Goal: Task Accomplishment & Management: Manage account settings

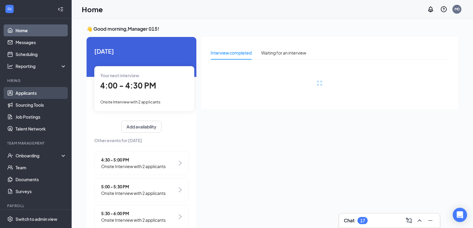
click at [30, 93] on link "Applicants" at bounding box center [41, 93] width 51 height 12
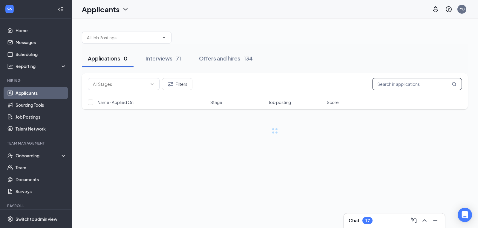
click at [397, 84] on input "text" at bounding box center [417, 84] width 90 height 12
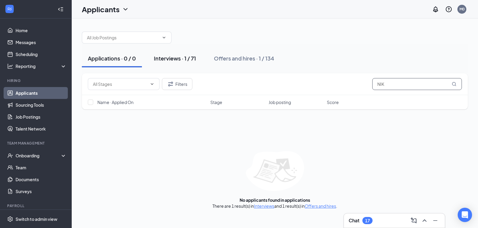
type input "NIK"
click at [192, 53] on button "Interviews · 1 / 71" at bounding box center [175, 59] width 54 height 18
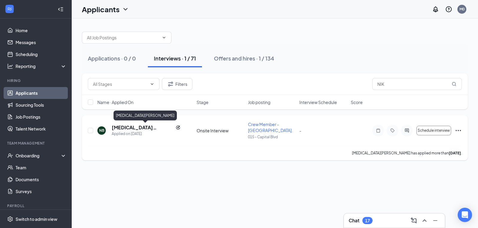
click at [132, 127] on h5 "nikita bethea" at bounding box center [142, 127] width 61 height 7
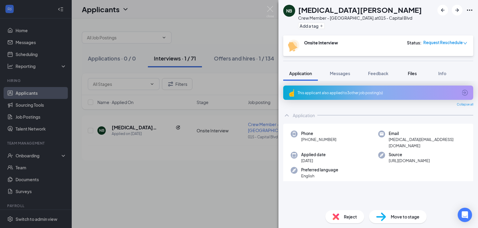
click at [414, 73] on span "Files" at bounding box center [411, 73] width 9 height 5
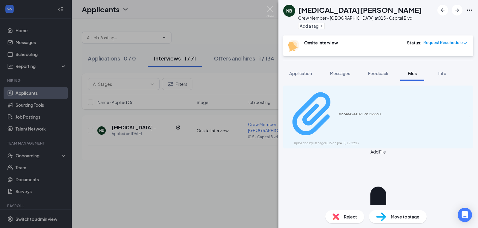
click at [349, 112] on div "e274e42410717c126860e845adbc413e.pdf" at bounding box center [360, 114] width 45 height 5
click at [301, 71] on span "Application" at bounding box center [300, 73] width 23 height 5
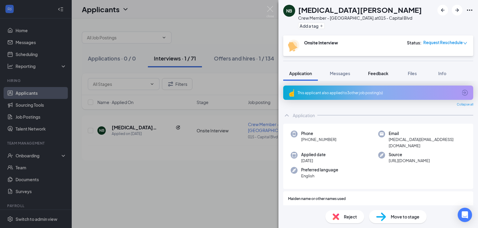
click at [379, 76] on span "Feedback" at bounding box center [378, 73] width 20 height 5
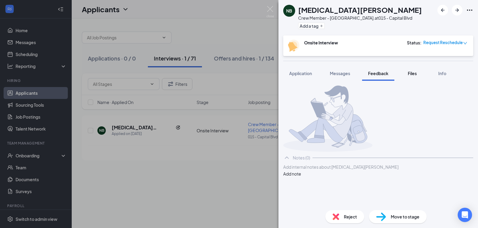
click at [406, 76] on div "Files" at bounding box center [412, 73] width 12 height 6
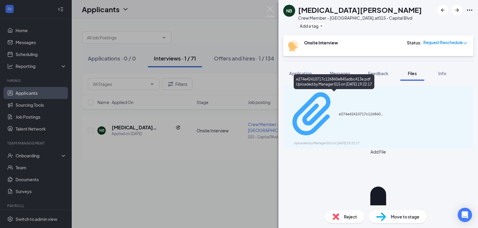
click at [362, 141] on div "Uploaded by Manager 015 on Sep 08, 2025 at 19:22:17" at bounding box center [339, 143] width 90 height 5
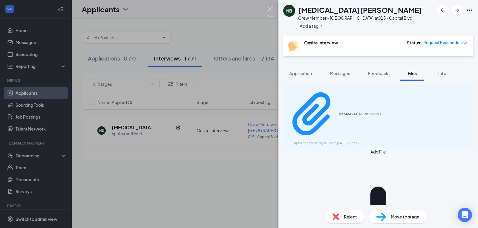
click at [241, 79] on div "NB nikita bethea Crew Member - Capital Blvd. at 015 - Capital Blvd Add a tag On…" at bounding box center [239, 114] width 478 height 228
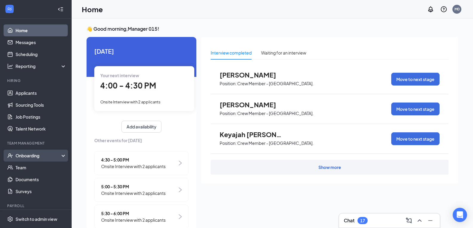
click at [45, 155] on div "Onboarding" at bounding box center [39, 156] width 46 height 6
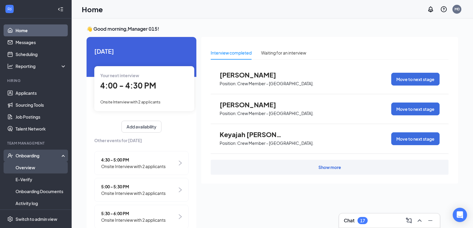
click at [39, 163] on link "Overview" at bounding box center [41, 168] width 51 height 12
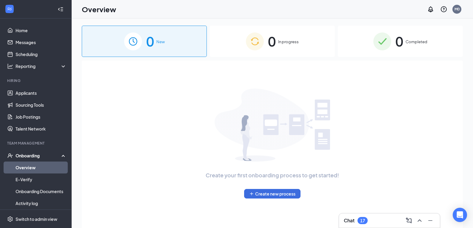
click at [388, 43] on img at bounding box center [382, 42] width 18 height 18
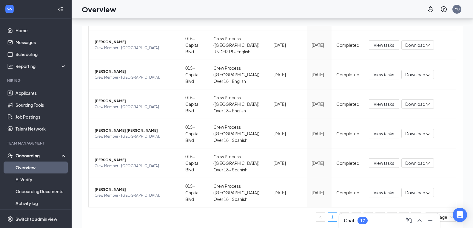
scroll to position [27, 0]
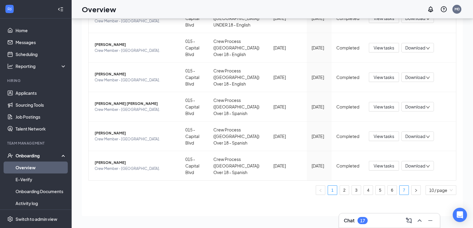
click at [403, 192] on link "7" at bounding box center [404, 190] width 9 height 9
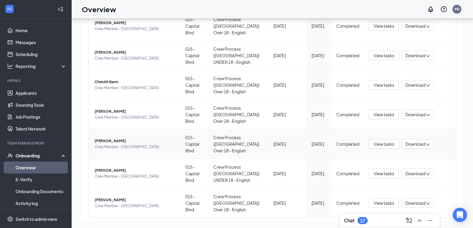
scroll to position [136, 0]
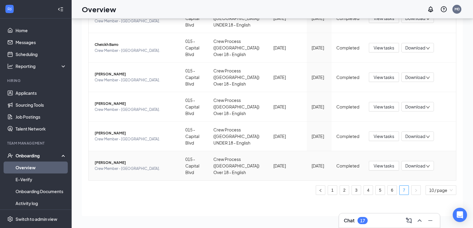
click at [108, 164] on span "[PERSON_NAME]" at bounding box center [135, 163] width 81 height 6
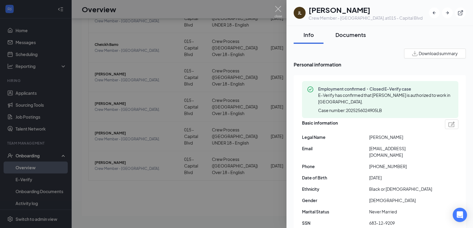
click at [352, 38] on button "Documents" at bounding box center [350, 35] width 42 height 18
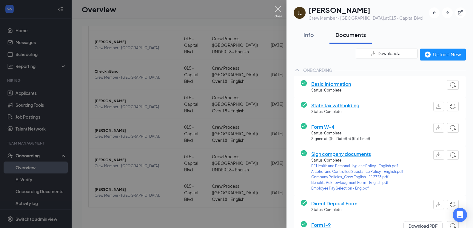
click at [279, 10] on img at bounding box center [278, 12] width 7 height 12
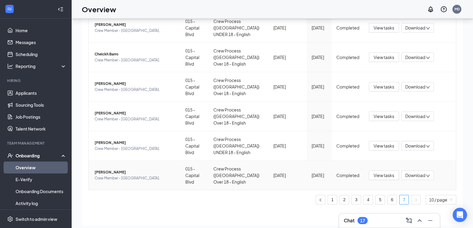
scroll to position [27, 0]
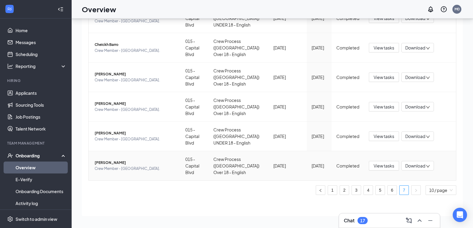
click at [110, 161] on span "[PERSON_NAME]" at bounding box center [135, 163] width 81 height 6
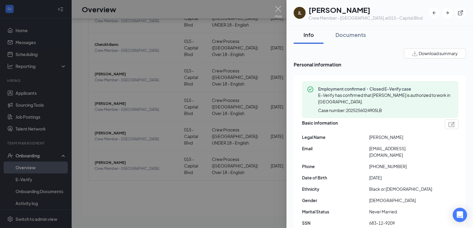
click at [167, 199] on div at bounding box center [236, 114] width 473 height 228
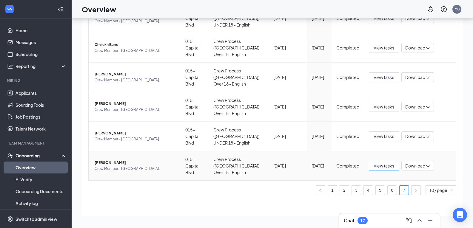
click at [369, 166] on button "View tasks" at bounding box center [384, 166] width 30 height 10
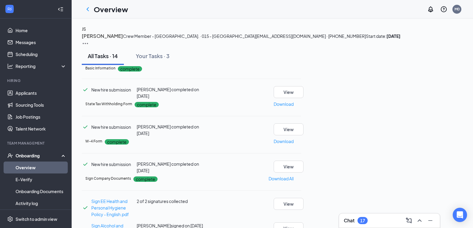
click at [89, 40] on img at bounding box center [85, 43] width 7 height 7
click at [442, 47] on span "View details" at bounding box center [442, 49] width 23 height 7
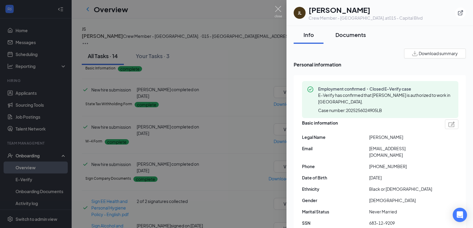
click at [359, 35] on div "Documents" at bounding box center [350, 34] width 30 height 7
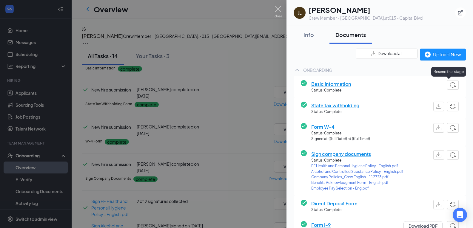
click at [447, 86] on button "button" at bounding box center [453, 85] width 12 height 10
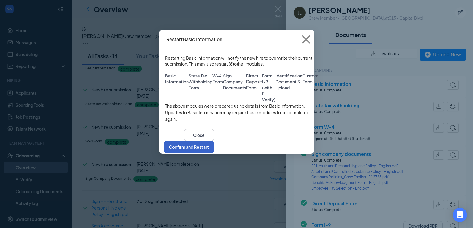
click at [214, 153] on button "Confirm and Restart" at bounding box center [189, 147] width 50 height 12
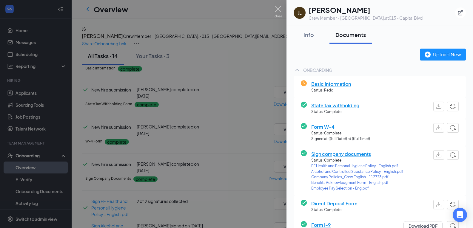
click at [229, 100] on div at bounding box center [236, 114] width 473 height 228
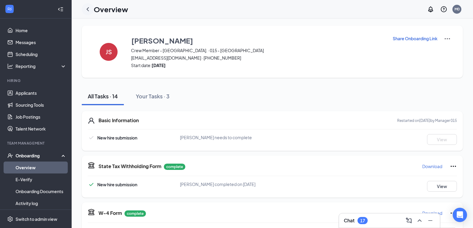
click at [85, 12] on icon "ChevronLeft" at bounding box center [87, 9] width 7 height 7
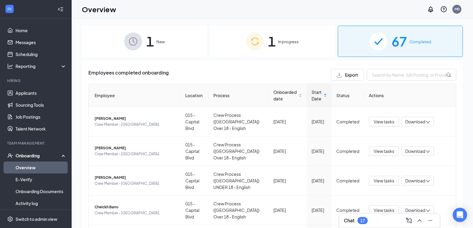
click at [269, 31] on span "1" at bounding box center [272, 41] width 8 height 21
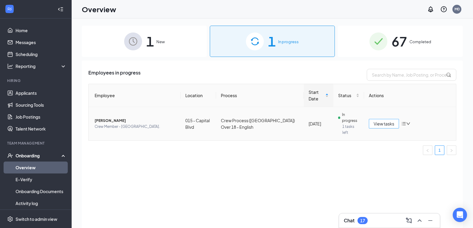
drag, startPoint x: 380, startPoint y: 119, endPoint x: 378, endPoint y: 128, distance: 9.1
click at [380, 121] on span "View tasks" at bounding box center [384, 124] width 21 height 7
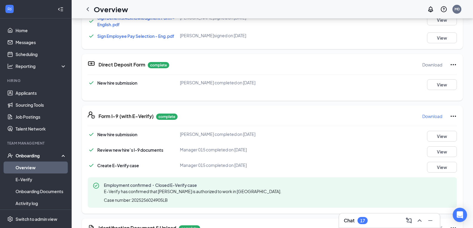
scroll to position [3, 0]
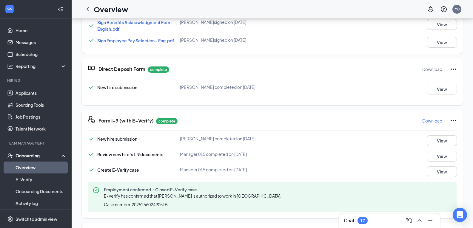
click at [450, 120] on icon "Ellipses" at bounding box center [453, 120] width 7 height 7
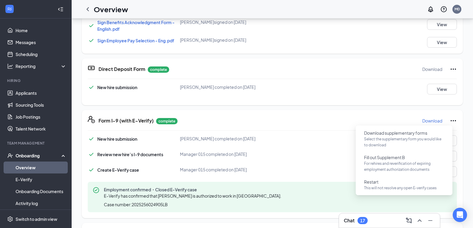
click at [459, 119] on div "JS Jaylen Stewart Crew Member - Capital Blvd. · 015 - Capital Blvd stewartsakin…" at bounding box center [272, 12] width 401 height 606
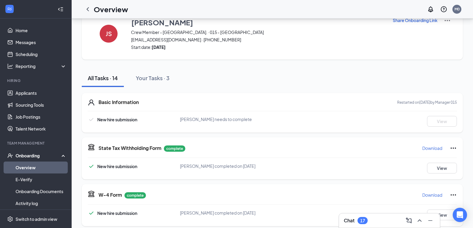
scroll to position [0, 0]
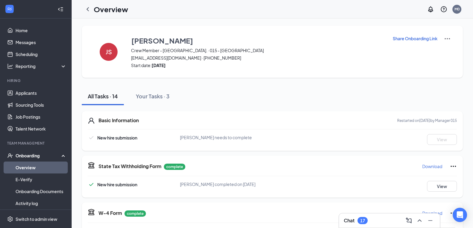
click at [445, 36] on img at bounding box center [447, 38] width 7 height 7
click at [436, 65] on div "Share Onboarding Link" at bounding box center [421, 51] width 58 height 33
click at [444, 38] on img at bounding box center [447, 38] width 7 height 7
click at [429, 63] on div "Share Onboarding Link" at bounding box center [421, 51] width 58 height 33
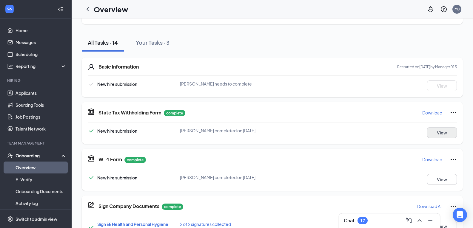
scroll to position [60, 0]
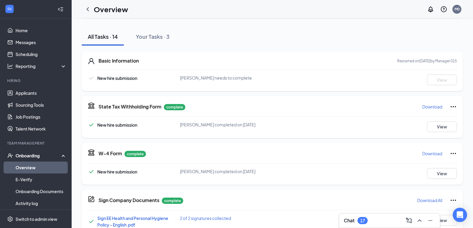
click at [452, 108] on icon "Ellipses" at bounding box center [453, 106] width 7 height 7
click at [443, 118] on span "Restart" at bounding box center [437, 119] width 14 height 6
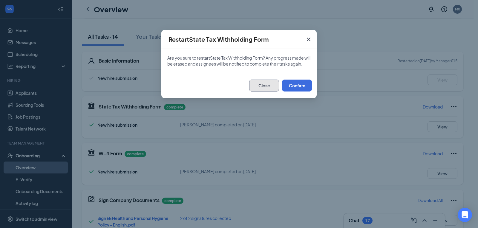
click at [262, 88] on button "Close" at bounding box center [264, 86] width 30 height 12
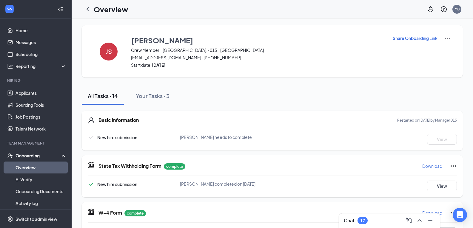
scroll to position [0, 0]
click at [444, 38] on img at bounding box center [447, 38] width 7 height 7
drag, startPoint x: 317, startPoint y: 77, endPoint x: 138, endPoint y: 14, distance: 189.6
click at [315, 75] on div "JS Jaylen Stewart Crew Member - Capital Blvd. · 015 - Capital Blvd stewartsakin…" at bounding box center [272, 52] width 381 height 52
click at [88, 12] on icon "ChevronLeft" at bounding box center [87, 9] width 7 height 7
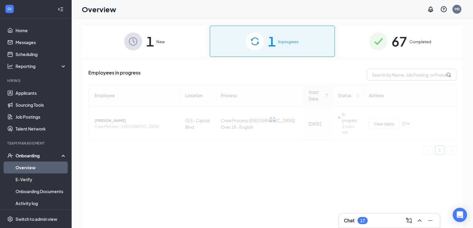
click at [403, 121] on div at bounding box center [272, 119] width 368 height 71
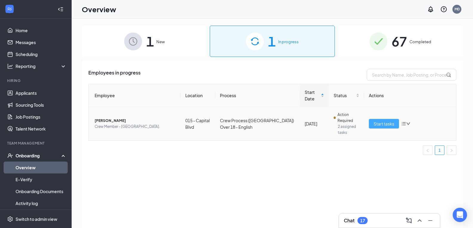
click at [378, 125] on span "Start tasks" at bounding box center [384, 124] width 21 height 7
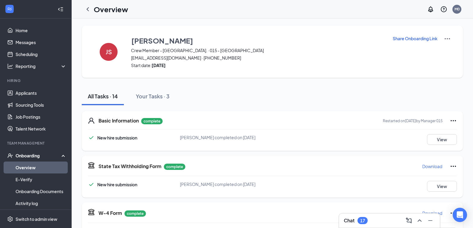
drag, startPoint x: 87, startPoint y: 8, endPoint x: 94, endPoint y: 14, distance: 9.6
click at [87, 8] on icon "ChevronLeft" at bounding box center [87, 9] width 7 height 7
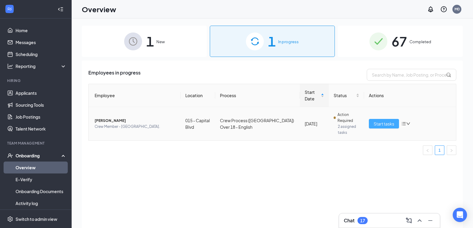
click at [389, 124] on span "Start tasks" at bounding box center [384, 124] width 21 height 7
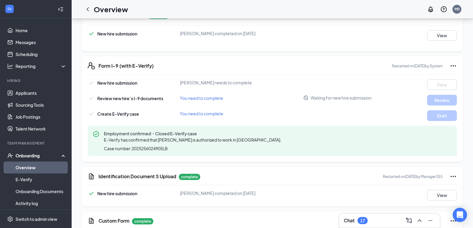
scroll to position [209, 0]
click at [87, 8] on icon "ChevronLeft" at bounding box center [87, 9] width 7 height 7
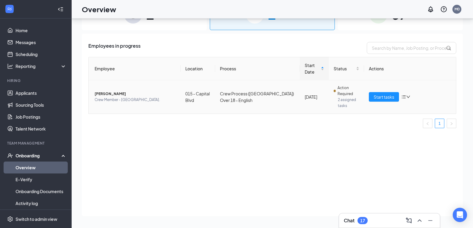
click at [407, 98] on icon "down" at bounding box center [408, 97] width 4 height 4
click at [362, 110] on div "Stop process" at bounding box center [375, 110] width 64 height 6
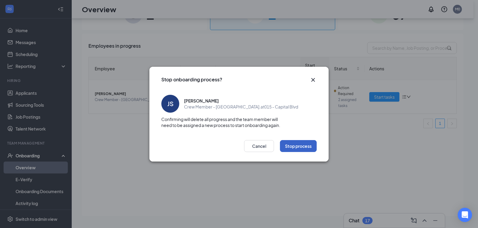
click at [300, 146] on button "Stop process" at bounding box center [298, 146] width 37 height 12
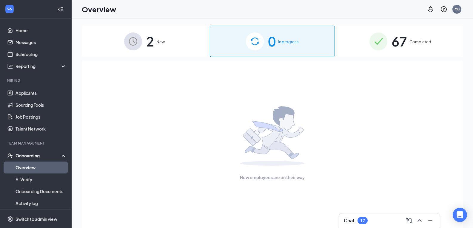
click at [179, 36] on div "2 New" at bounding box center [144, 41] width 125 height 31
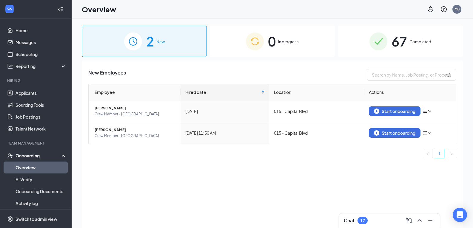
click at [378, 38] on img at bounding box center [378, 42] width 18 height 18
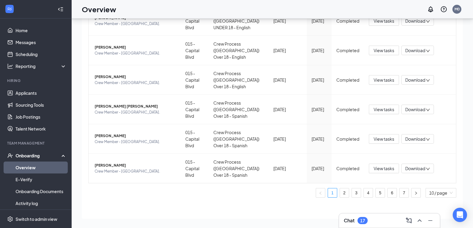
scroll to position [195, 0]
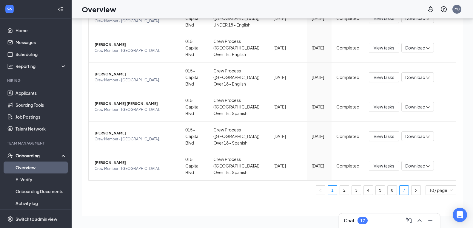
click at [400, 190] on link "7" at bounding box center [404, 190] width 9 height 9
click at [376, 107] on span "View tasks" at bounding box center [384, 107] width 21 height 7
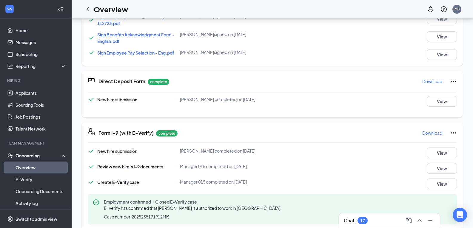
scroll to position [149, 0]
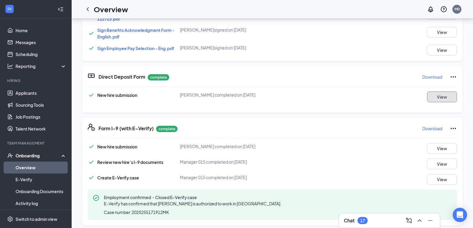
click at [427, 94] on button "View" at bounding box center [442, 97] width 30 height 11
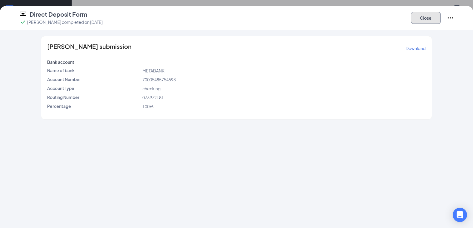
click at [424, 19] on button "Close" at bounding box center [426, 18] width 30 height 12
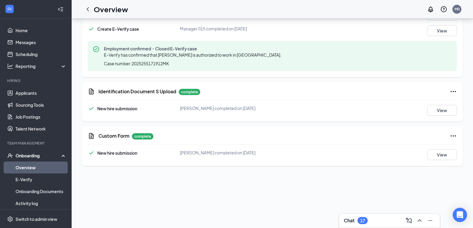
scroll to position [298, 0]
click at [422, 109] on div "View" at bounding box center [434, 110] width 46 height 11
click at [427, 109] on button "View" at bounding box center [442, 110] width 30 height 11
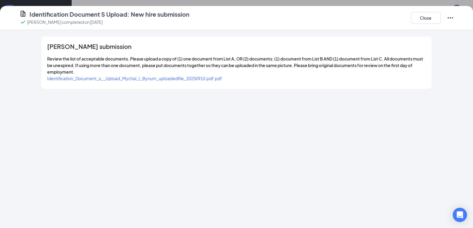
click at [213, 76] on span "Identification_Document_s__Upload_Mychal_I_Bynum_uploadedfile_20250910.pdf.pdf" at bounding box center [134, 78] width 175 height 5
click at [427, 16] on button "Close" at bounding box center [426, 18] width 30 height 12
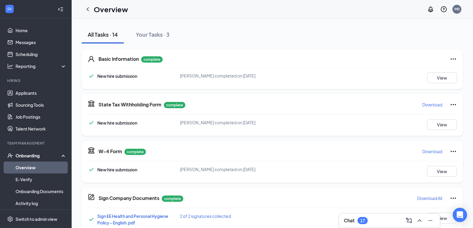
scroll to position [0, 0]
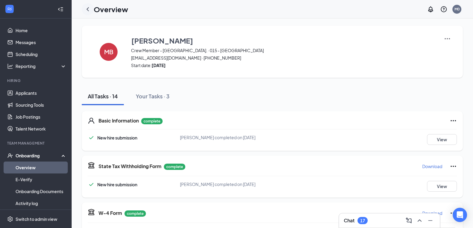
click at [89, 11] on icon "ChevronLeft" at bounding box center [87, 9] width 7 height 7
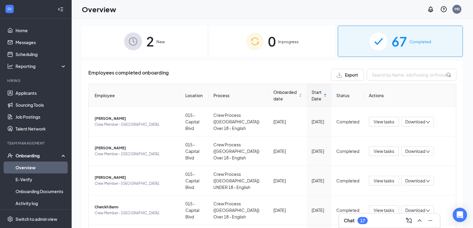
click at [147, 44] on span "2" at bounding box center [150, 41] width 8 height 21
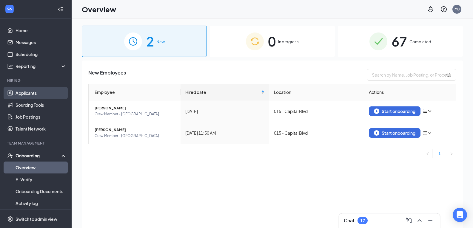
click at [40, 94] on link "Applicants" at bounding box center [41, 93] width 51 height 12
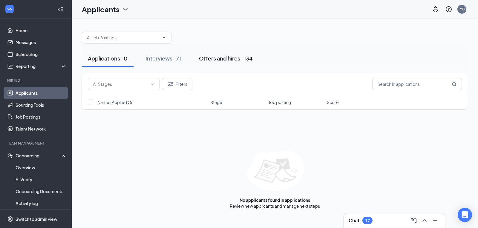
click at [247, 60] on div "Offers and hires · 134" at bounding box center [226, 58] width 54 height 7
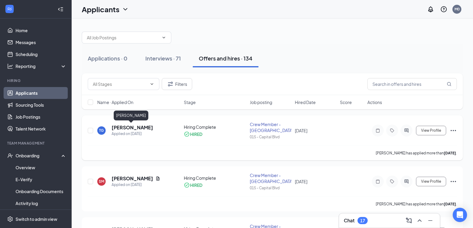
click at [135, 129] on h5 "Tiffane Gulley" at bounding box center [132, 127] width 41 height 7
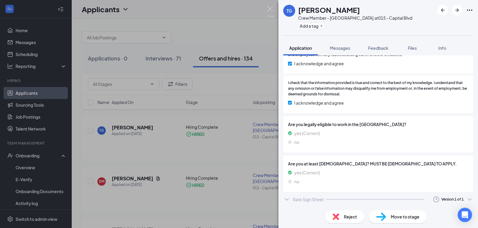
click at [308, 201] on div "Rate Sign Sheet" at bounding box center [307, 200] width 31 height 6
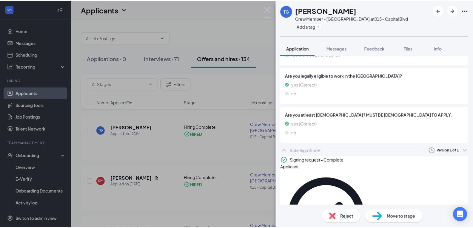
scroll to position [926, 0]
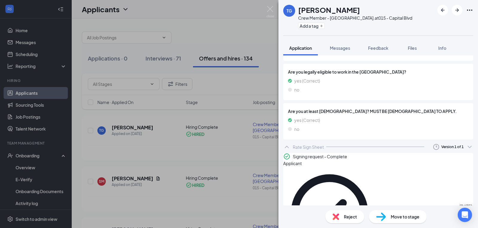
click at [216, 152] on div "TG Tiffane Gulley Crew Member - Capital Blvd. at 015 - Capital Blvd Add a tag A…" at bounding box center [239, 114] width 478 height 228
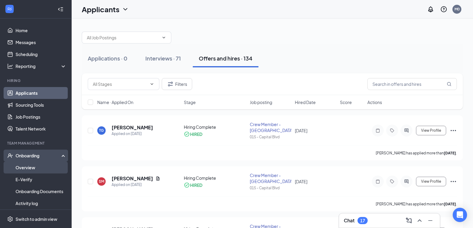
click at [34, 167] on link "Overview" at bounding box center [41, 168] width 51 height 12
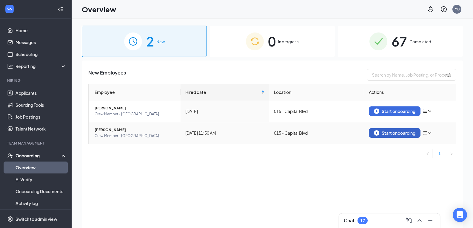
click at [401, 131] on div "Start onboarding" at bounding box center [394, 132] width 41 height 5
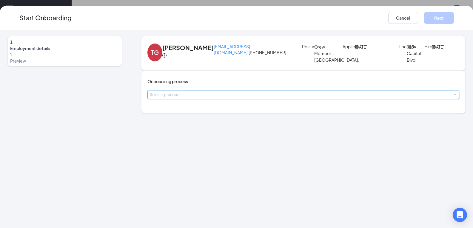
click at [227, 99] on div "Select a process" at bounding box center [303, 95] width 307 height 8
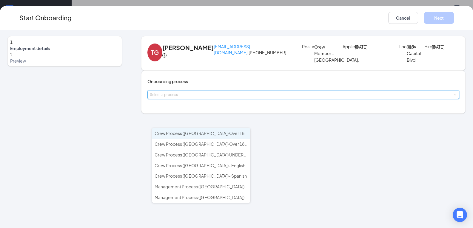
click at [228, 135] on li "Crew Process ([GEOGRAPHIC_DATA]) Over 18 - English" at bounding box center [201, 133] width 98 height 11
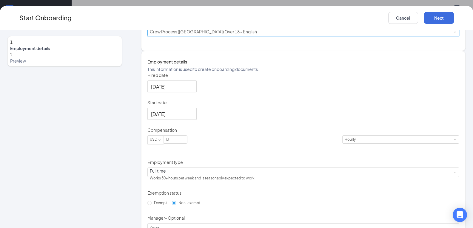
scroll to position [93, 0]
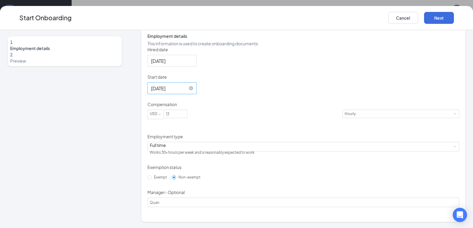
click at [187, 92] on input "Sep 12, 2025" at bounding box center [171, 88] width 41 height 7
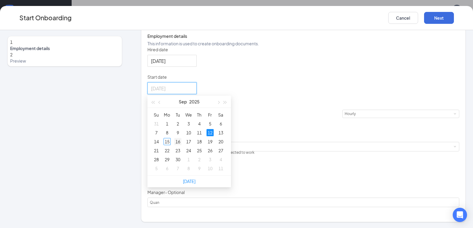
type input "Sep 16, 2025"
click at [179, 145] on div "16" at bounding box center [177, 141] width 7 height 7
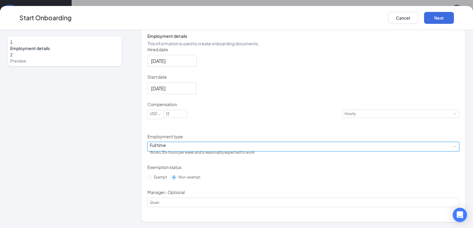
click at [200, 151] on div "Full time Works 30+ hours per week and is reasonably expected to work" at bounding box center [303, 146] width 307 height 9
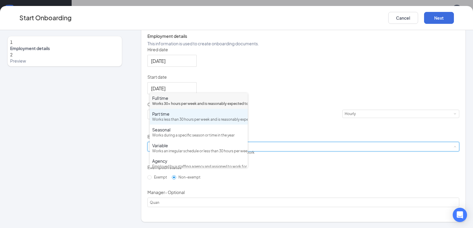
click at [209, 123] on div "Works less than 30 hours per week and is reasonably expected to work" at bounding box center [198, 120] width 93 height 6
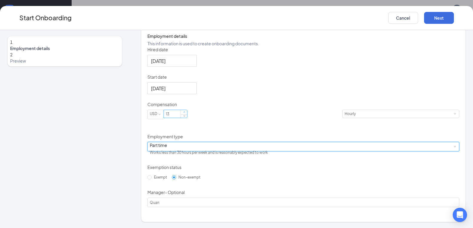
type input "14"
click at [185, 114] on span "Increase Value" at bounding box center [184, 113] width 2 height 2
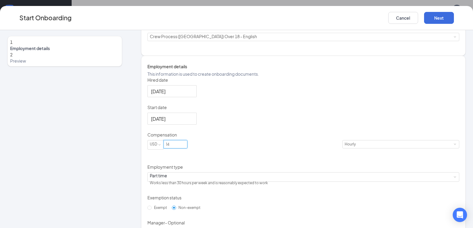
scroll to position [0, 0]
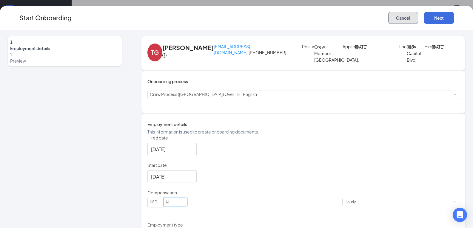
click at [401, 19] on button "Cancel" at bounding box center [403, 18] width 30 height 12
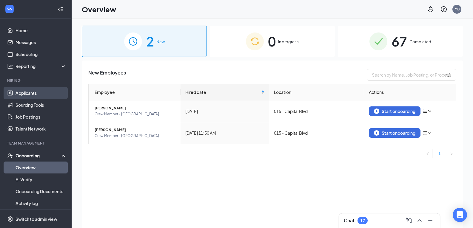
click at [43, 93] on link "Applicants" at bounding box center [41, 93] width 51 height 12
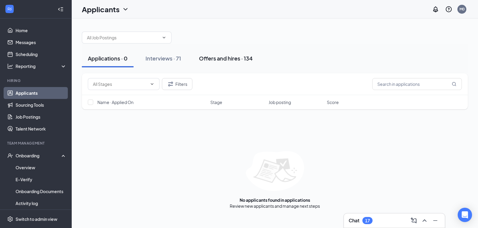
click at [242, 58] on div "Offers and hires · 134" at bounding box center [226, 58] width 54 height 7
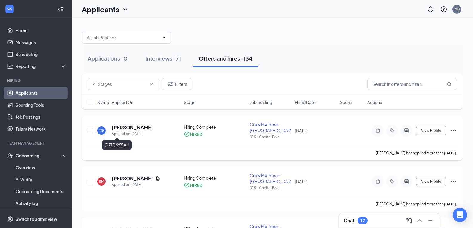
click at [137, 127] on h5 "Tiffane Gulley" at bounding box center [132, 127] width 41 height 7
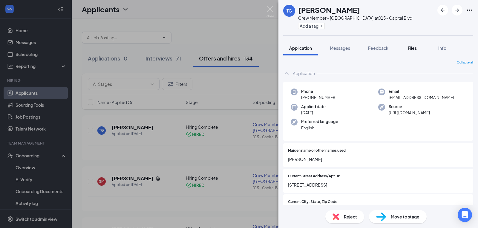
click at [406, 49] on button "Files" at bounding box center [412, 48] width 24 height 15
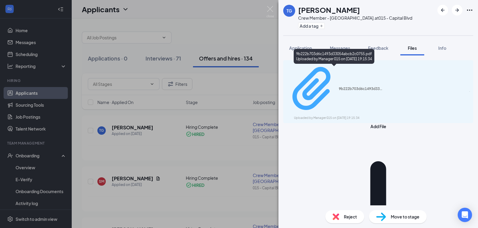
click at [338, 116] on div "Uploaded by Manager 015 on Sep 08, 2025 at 19:15:34" at bounding box center [339, 118] width 90 height 5
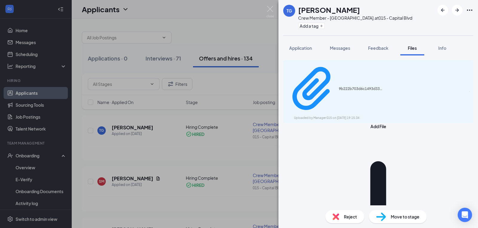
click at [38, 170] on div "TG Tiffane Gulley Crew Member - Capital Blvd. at 015 - Capital Blvd Add a tag A…" at bounding box center [239, 114] width 478 height 228
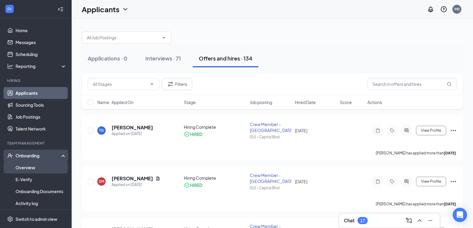
click at [41, 168] on link "Overview" at bounding box center [41, 168] width 51 height 12
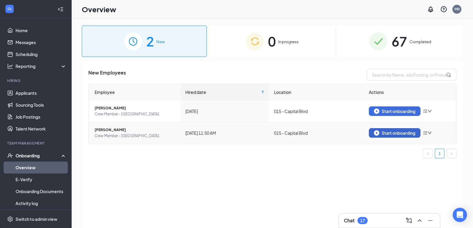
click at [388, 133] on div "Start onboarding" at bounding box center [394, 132] width 41 height 5
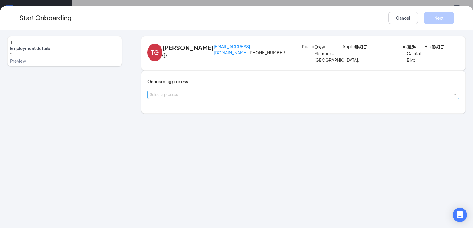
drag, startPoint x: 179, startPoint y: 118, endPoint x: 181, endPoint y: 123, distance: 5.9
click at [179, 98] on div "Select a process" at bounding box center [302, 95] width 305 height 6
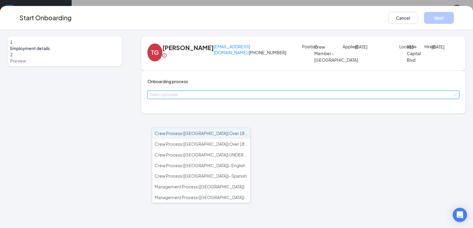
drag, startPoint x: 226, startPoint y: 133, endPoint x: 225, endPoint y: 136, distance: 3.4
click at [226, 133] on li "Crew Process ([GEOGRAPHIC_DATA]) Over 18 - English" at bounding box center [201, 133] width 98 height 11
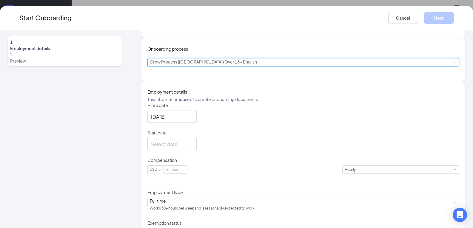
scroll to position [60, 0]
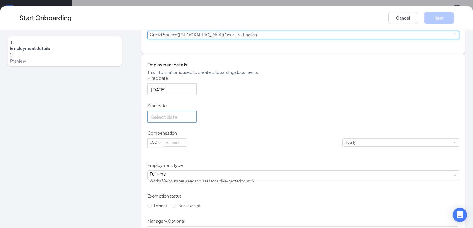
click at [193, 121] on div at bounding box center [172, 116] width 42 height 7
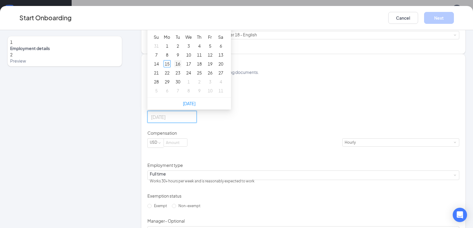
type input "Sep 16, 2025"
click at [180, 67] on div "16" at bounding box center [177, 63] width 7 height 7
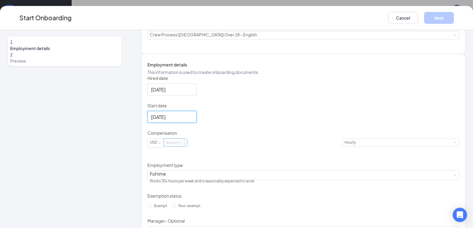
click at [187, 147] on input at bounding box center [175, 143] width 23 height 8
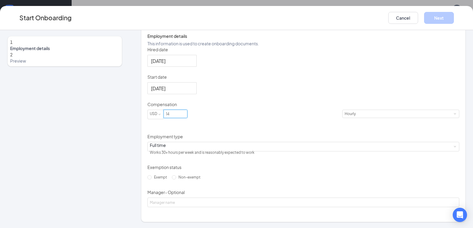
scroll to position [122, 0]
type input "14"
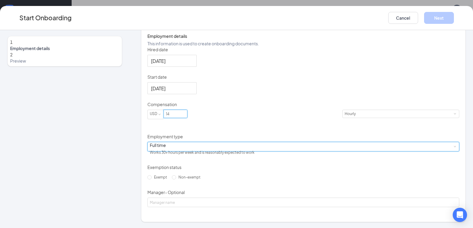
click at [207, 145] on div "Full time Works 30+ hours per week and is reasonably expected to work" at bounding box center [303, 146] width 307 height 9
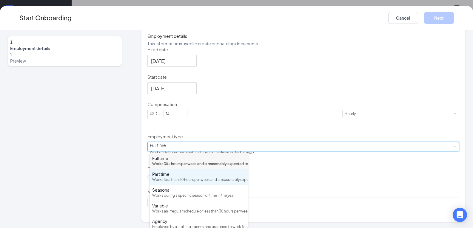
click at [204, 177] on div "Part time" at bounding box center [198, 174] width 93 height 6
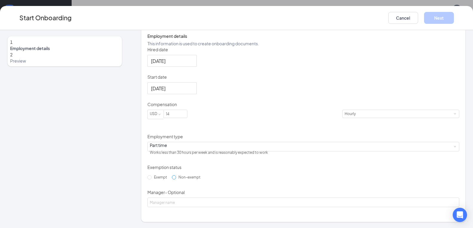
click at [172, 180] on input "Non-exempt" at bounding box center [174, 177] width 4 height 4
radio input "true"
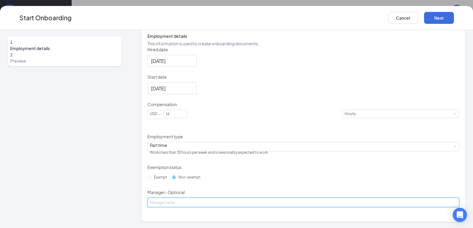
click at [186, 207] on input "Manager - Optional" at bounding box center [303, 203] width 312 height 10
type input "Quan"
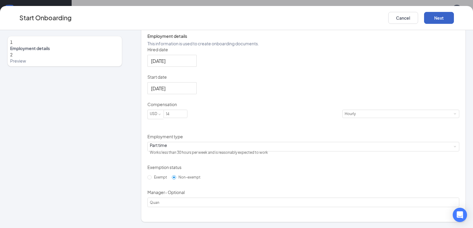
click at [440, 13] on button "Next" at bounding box center [439, 18] width 30 height 12
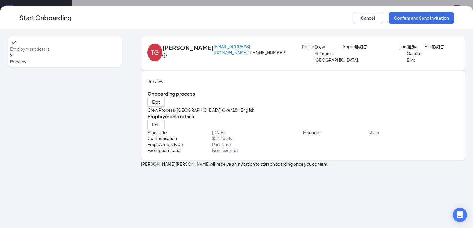
scroll to position [0, 0]
click at [426, 19] on button "Confirm and Send Invitation" at bounding box center [421, 18] width 65 height 12
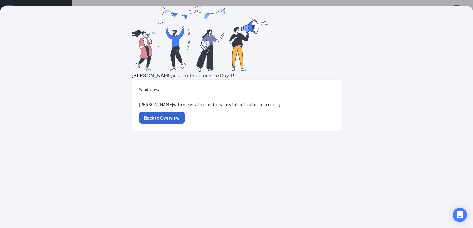
click at [185, 124] on button "Back to Overview" at bounding box center [162, 118] width 46 height 12
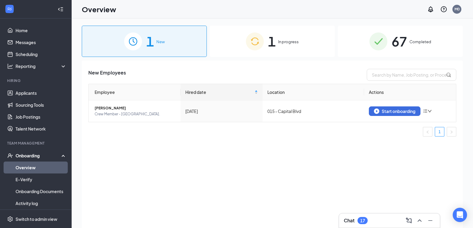
click at [402, 45] on span "67" at bounding box center [400, 41] width 16 height 21
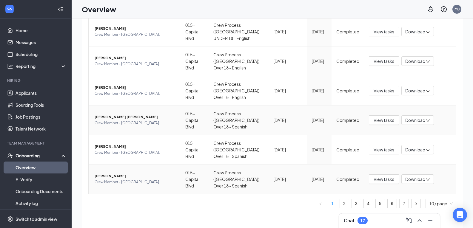
scroll to position [27, 0]
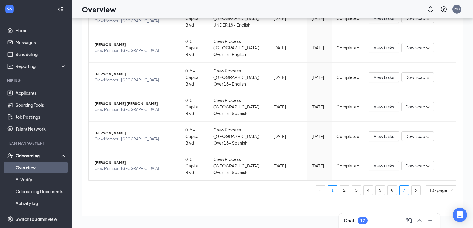
click at [402, 190] on link "7" at bounding box center [404, 190] width 9 height 9
click at [384, 138] on span "View tasks" at bounding box center [384, 136] width 21 height 7
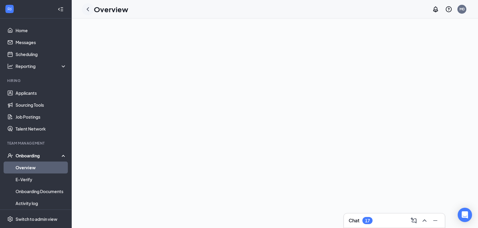
click at [90, 9] on icon "ChevronLeft" at bounding box center [87, 9] width 7 height 7
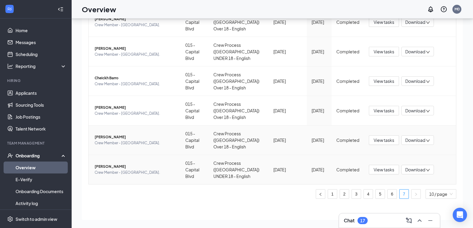
scroll to position [106, 0]
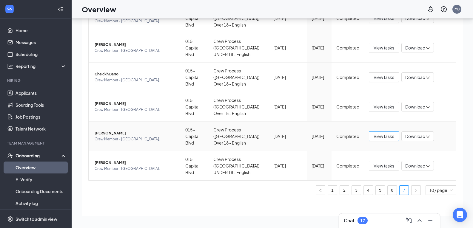
click at [378, 139] on span "View tasks" at bounding box center [384, 136] width 21 height 7
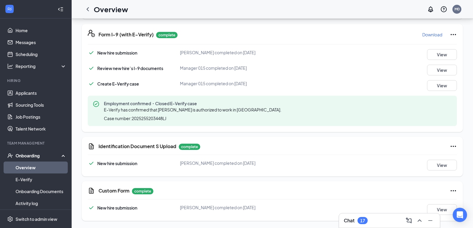
scroll to position [269, 0]
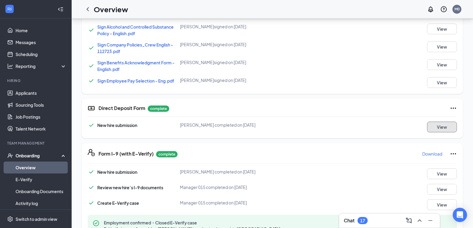
click at [433, 127] on button "View" at bounding box center [442, 127] width 30 height 11
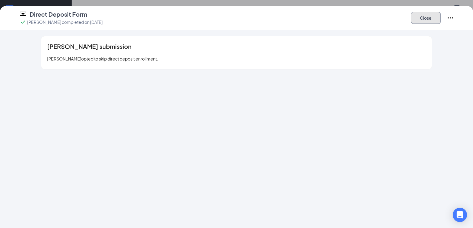
click at [415, 17] on button "Close" at bounding box center [426, 18] width 30 height 12
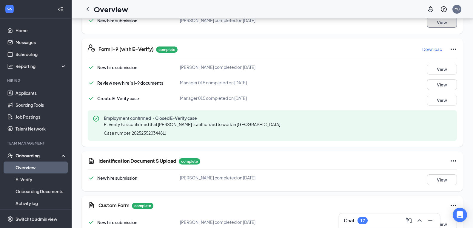
scroll to position [389, 0]
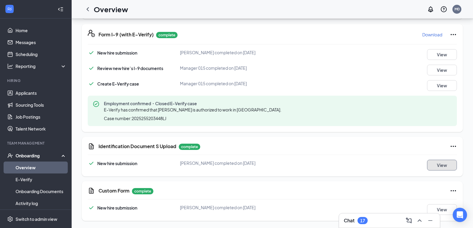
click at [434, 164] on button "View" at bounding box center [442, 165] width 30 height 11
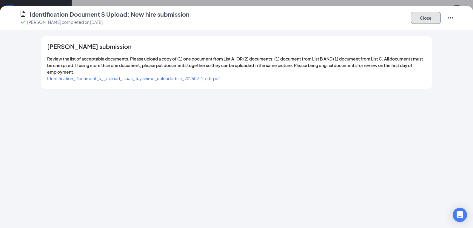
click at [419, 16] on button "Close" at bounding box center [426, 18] width 30 height 12
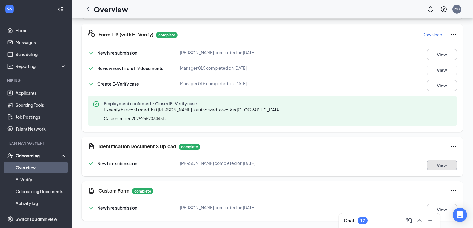
click at [438, 165] on button "View" at bounding box center [442, 165] width 30 height 11
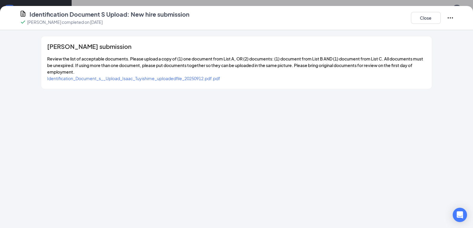
click at [123, 77] on span "Identification_Document_s__Upload_Isaac_Tuyishime_uploadedfile_20250912.pdf.pdf" at bounding box center [133, 78] width 173 height 5
click at [434, 21] on button "Close" at bounding box center [426, 18] width 30 height 12
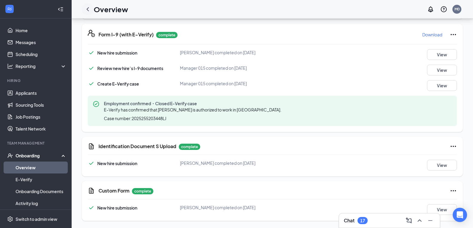
click at [90, 9] on icon "ChevronLeft" at bounding box center [87, 9] width 7 height 7
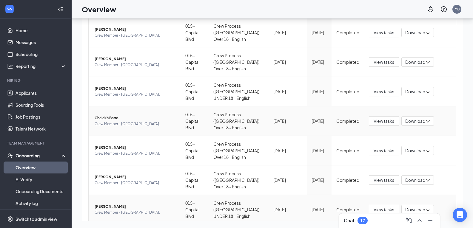
scroll to position [106, 0]
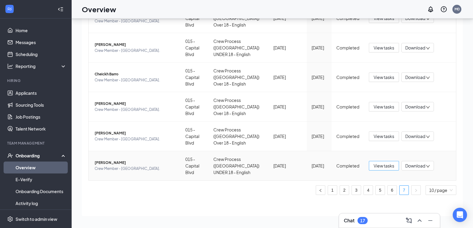
click at [376, 168] on span "View tasks" at bounding box center [384, 166] width 21 height 7
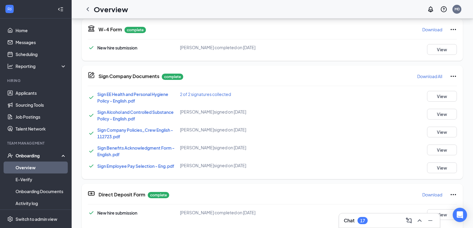
scroll to position [179, 0]
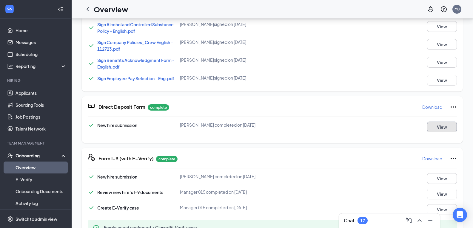
click at [437, 130] on button "View" at bounding box center [442, 127] width 30 height 11
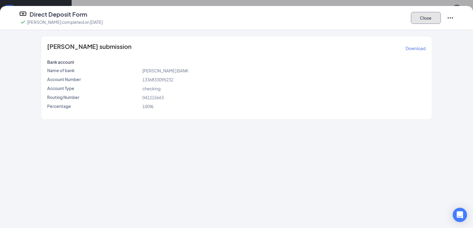
click at [426, 13] on button "Close" at bounding box center [426, 18] width 30 height 12
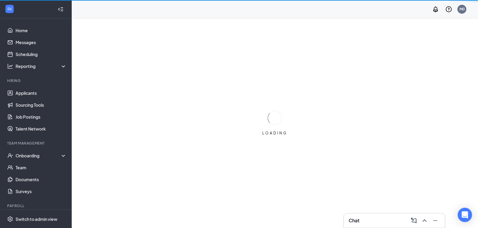
click at [33, 145] on div "Team Management" at bounding box center [36, 143] width 58 height 5
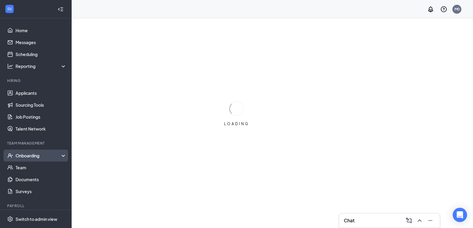
click at [40, 155] on div "Onboarding" at bounding box center [39, 156] width 46 height 6
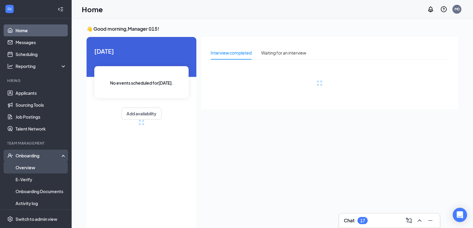
click at [42, 166] on link "Overview" at bounding box center [41, 168] width 51 height 12
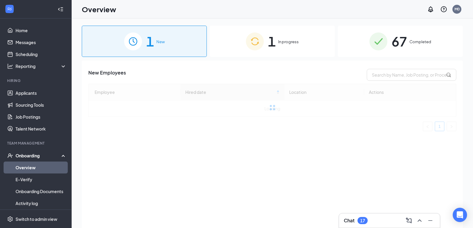
click at [378, 45] on img at bounding box center [378, 42] width 18 height 18
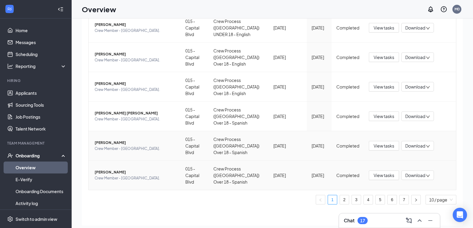
scroll to position [27, 0]
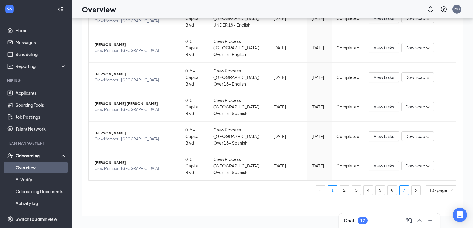
click at [400, 187] on link "7" at bounding box center [404, 190] width 9 height 9
click at [381, 108] on span "View tasks" at bounding box center [384, 107] width 21 height 7
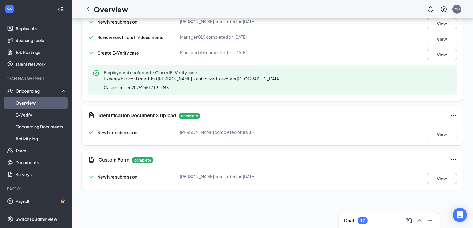
scroll to position [328, 0]
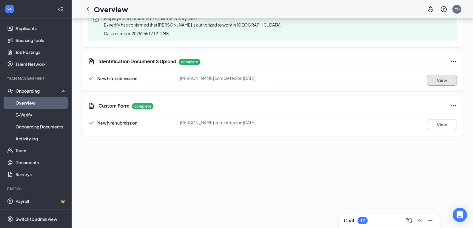
click at [432, 80] on button "View" at bounding box center [442, 80] width 30 height 11
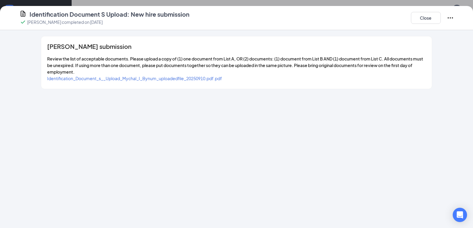
click at [194, 78] on div "Identification_Document_s__Upload_Mychal_I_Bynum_uploadedfile_20250910.pdf.pdf" at bounding box center [134, 78] width 175 height 7
click at [194, 77] on span "Identification_Document_s__Upload_Mychal_I_Bynum_uploadedfile_20250910.pdf.pdf" at bounding box center [134, 78] width 175 height 5
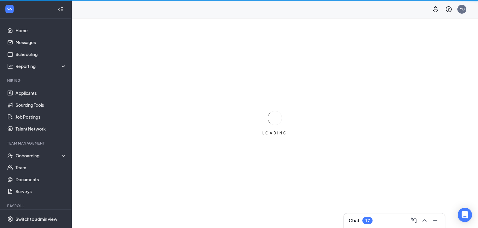
click at [44, 142] on div "Team Management" at bounding box center [36, 143] width 58 height 5
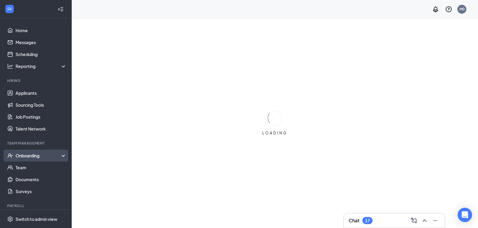
click at [50, 154] on div "Onboarding" at bounding box center [39, 156] width 46 height 6
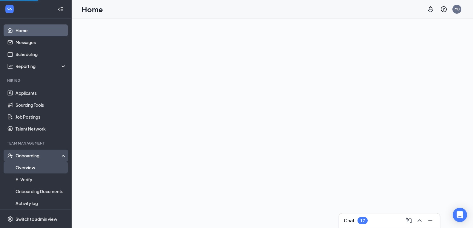
click at [49, 167] on link "Overview" at bounding box center [41, 168] width 51 height 12
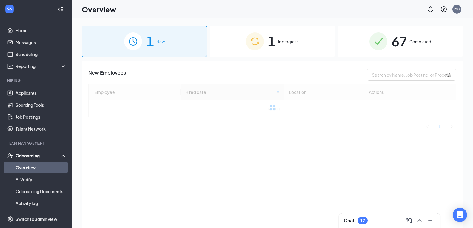
click at [383, 45] on img at bounding box center [378, 42] width 18 height 18
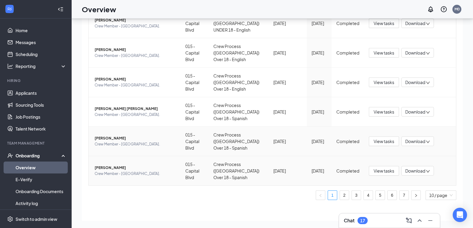
scroll to position [195, 0]
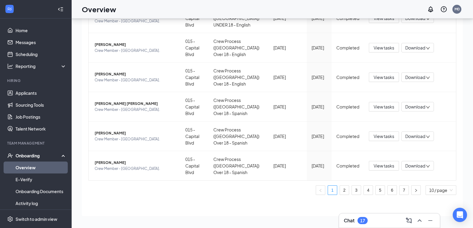
click at [400, 185] on div "Employee Location Process Onboarded date Start Date Status Actions Jayden A Whe…" at bounding box center [272, 28] width 368 height 333
click at [400, 187] on link "7" at bounding box center [404, 190] width 9 height 9
click at [382, 104] on span "View tasks" at bounding box center [384, 107] width 21 height 7
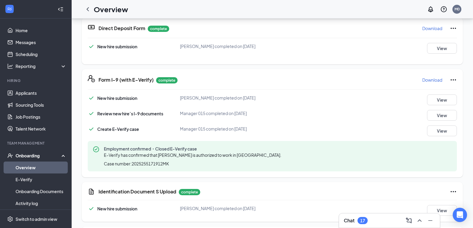
scroll to position [269, 0]
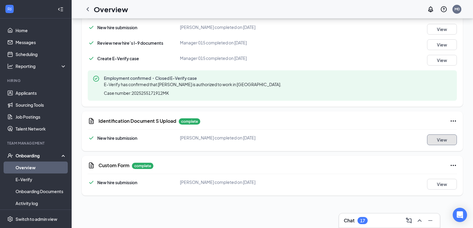
click at [435, 138] on button "View" at bounding box center [442, 140] width 30 height 11
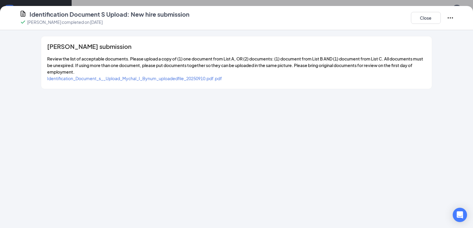
click at [200, 81] on span "Identification_Document_s__Upload_Mychal_I_Bynum_uploadedfile_20250910.pdf.pdf" at bounding box center [134, 78] width 175 height 5
